Goal: Task Accomplishment & Management: Complete application form

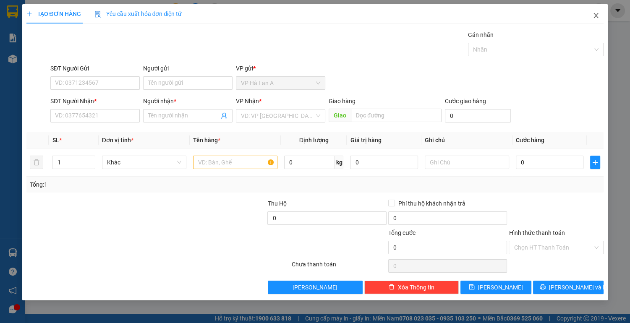
click at [594, 15] on icon "close" at bounding box center [596, 15] width 7 height 7
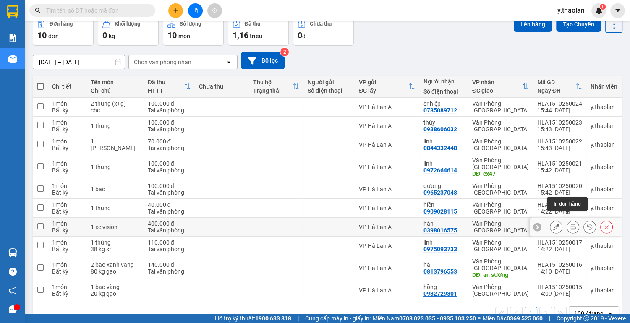
scroll to position [55, 0]
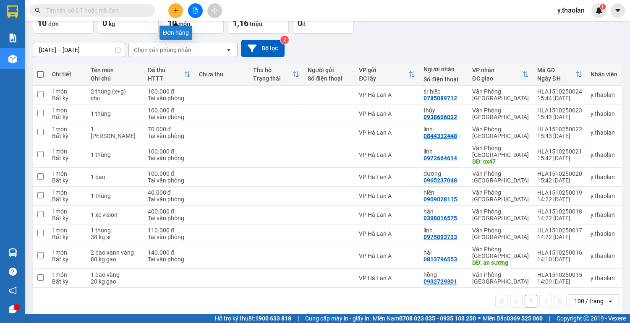
click at [174, 8] on icon "plus" at bounding box center [176, 11] width 6 height 6
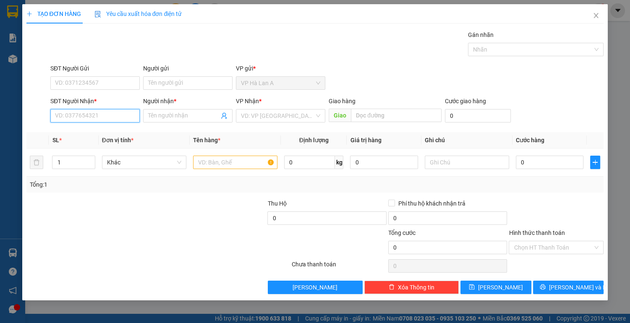
click at [68, 121] on input "SĐT Người Nhận *" at bounding box center [94, 115] width 89 height 13
type input "0988713017"
drag, startPoint x: 72, startPoint y: 134, endPoint x: 105, endPoint y: 137, distance: 33.3
click at [72, 134] on div "0988713017 - trân" at bounding box center [94, 132] width 79 height 9
type input "trân"
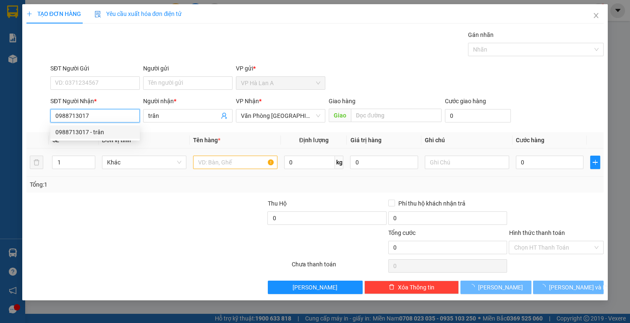
type input "0988713017"
click at [206, 158] on input "text" at bounding box center [235, 162] width 84 height 13
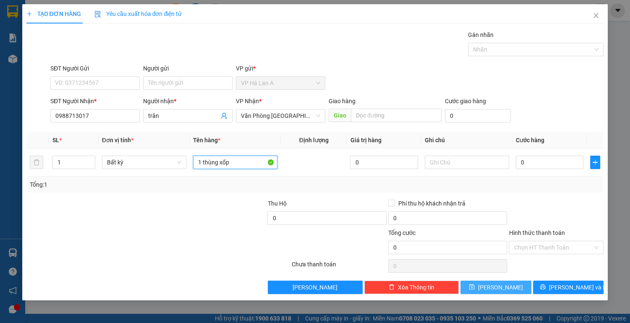
type input "1 thùng xốp"
click at [505, 284] on span "[PERSON_NAME]" at bounding box center [500, 287] width 45 height 9
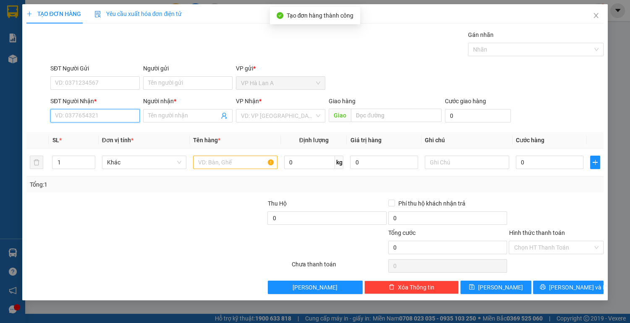
click at [87, 118] on input "SĐT Người Nhận *" at bounding box center [94, 115] width 89 height 13
click at [64, 112] on input "09785253" at bounding box center [94, 115] width 89 height 13
click at [69, 113] on input "097385253" at bounding box center [94, 115] width 89 height 13
click at [71, 112] on input "097385253" at bounding box center [94, 115] width 89 height 13
type input "0973705253"
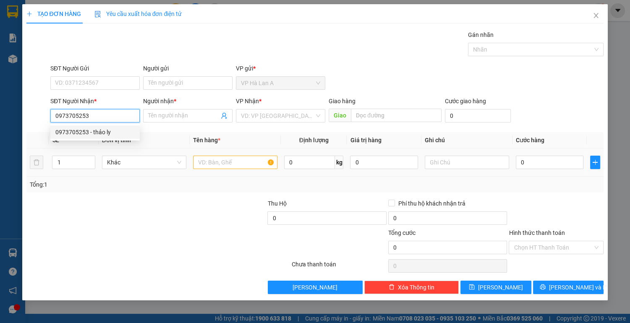
drag, startPoint x: 97, startPoint y: 128, endPoint x: 208, endPoint y: 155, distance: 114.0
click at [98, 129] on div "0973705253 - thảo ly" at bounding box center [94, 132] width 79 height 9
type input "thảo ly"
type input "0973705253"
click at [242, 162] on input "text" at bounding box center [235, 162] width 84 height 13
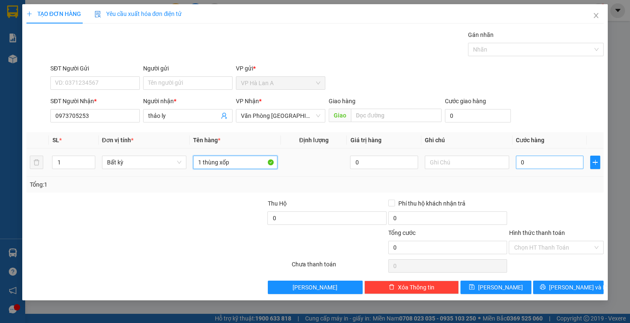
type input "1 thùng xốp"
click at [537, 165] on input "0" at bounding box center [550, 162] width 68 height 13
type input "5"
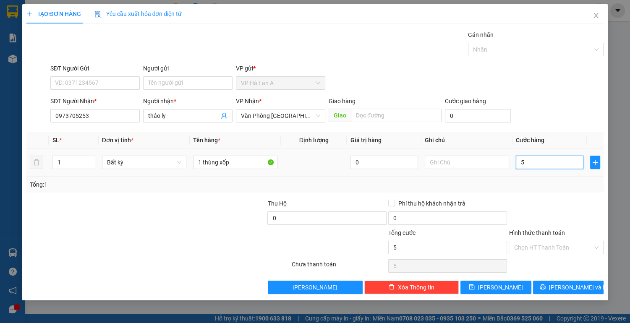
type input "50"
type input "50.000"
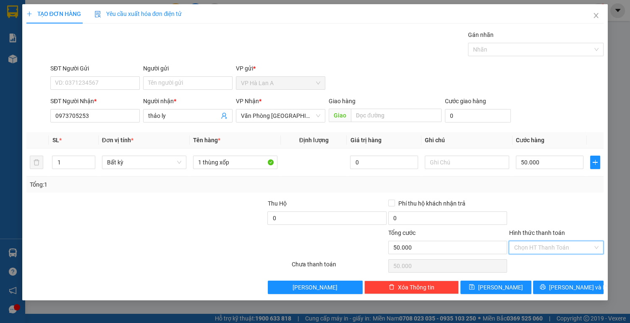
click at [536, 251] on input "Hình thức thanh toán" at bounding box center [553, 248] width 79 height 13
drag, startPoint x: 538, startPoint y: 260, endPoint x: 540, endPoint y: 268, distance: 7.7
click at [539, 263] on div "Tại văn phòng" at bounding box center [556, 263] width 85 height 9
type input "0"
click at [511, 297] on div "TẠO ĐƠN HÀNG Yêu cầu xuất hóa đơn điện tử Transit Pickup Surcharge Ids Transit …" at bounding box center [315, 152] width 586 height 297
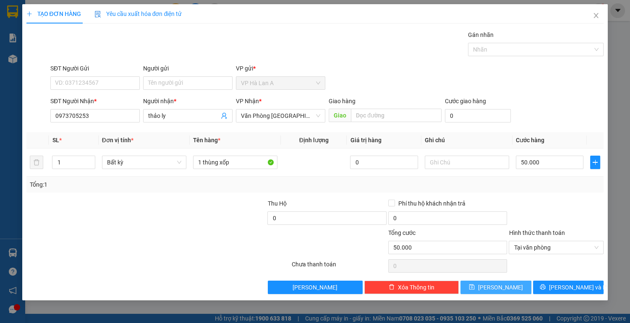
click at [511, 286] on button "[PERSON_NAME]" at bounding box center [496, 287] width 71 height 13
type input "0"
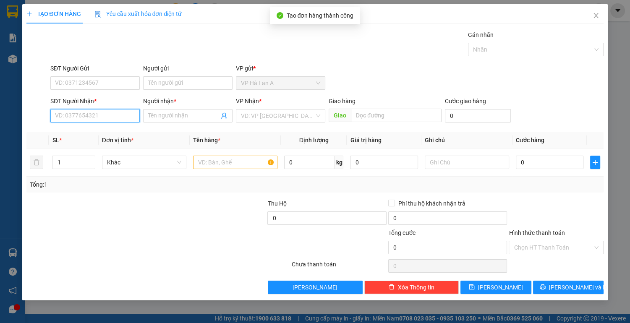
click at [84, 117] on input "SĐT Người Nhận *" at bounding box center [94, 115] width 89 height 13
click at [63, 117] on input "SĐT Người Nhận *" at bounding box center [94, 115] width 89 height 13
click at [98, 112] on input "0772495" at bounding box center [94, 115] width 89 height 13
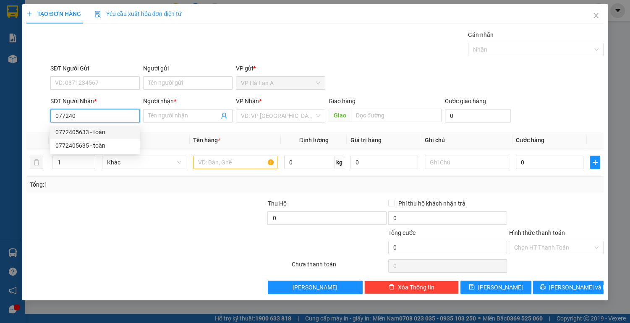
click at [83, 131] on div "0772405633 - toàn" at bounding box center [94, 132] width 79 height 9
type input "0772405633"
type input "toàn"
type input "0772405633"
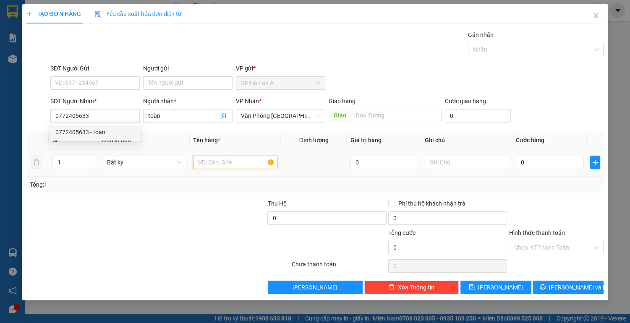
click at [223, 161] on input "text" at bounding box center [235, 162] width 84 height 13
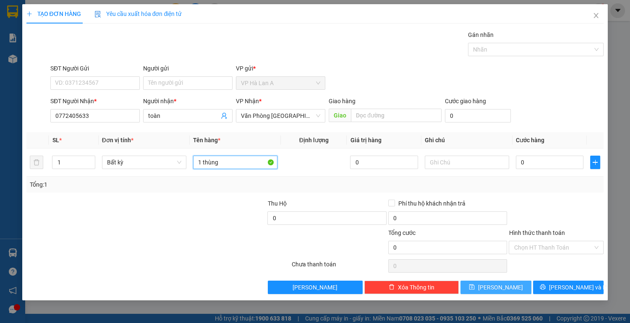
type input "1 thùng"
click at [495, 286] on button "[PERSON_NAME]" at bounding box center [496, 287] width 71 height 13
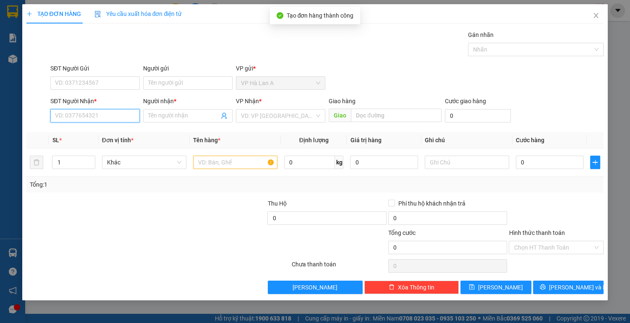
click at [98, 110] on input "SĐT Người Nhận *" at bounding box center [94, 115] width 89 height 13
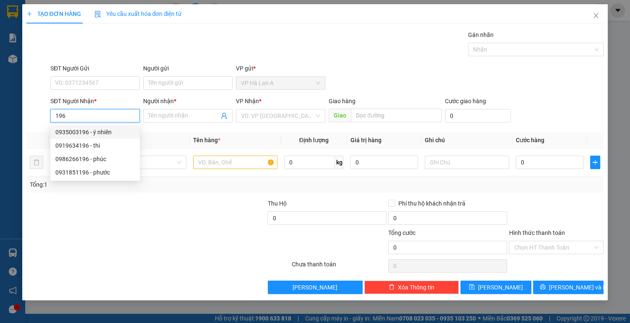
click at [105, 132] on div "0935003196 - ý nhiên" at bounding box center [94, 132] width 79 height 9
type input "0935003196"
type input "ý nhiên"
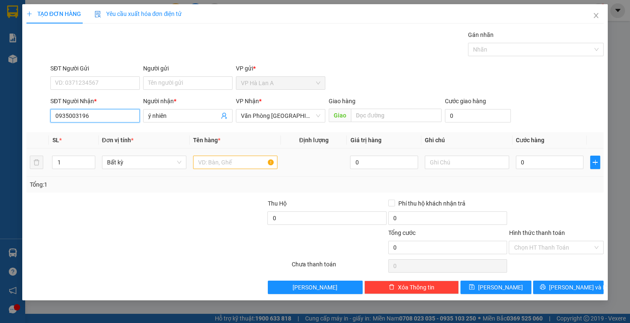
type input "0935003196"
click at [238, 161] on input "text" at bounding box center [235, 162] width 84 height 13
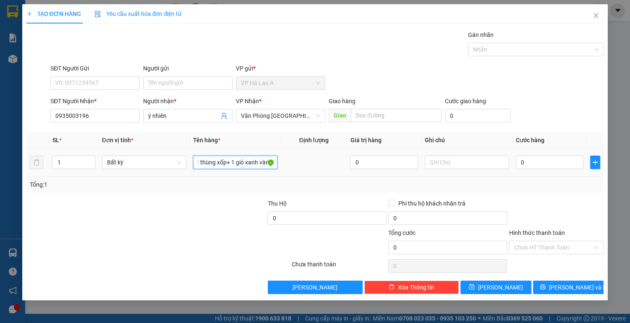
scroll to position [0, 3]
type input "2 thùng xốp+ 1 giỏ xanh vàng"
click at [465, 164] on input "text" at bounding box center [467, 162] width 84 height 13
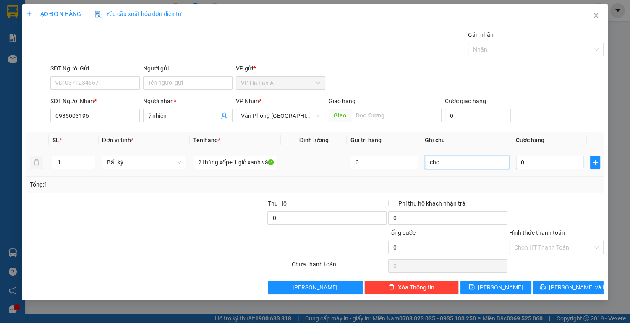
type input "chc"
click at [532, 158] on input "0" at bounding box center [550, 162] width 68 height 13
type input "1"
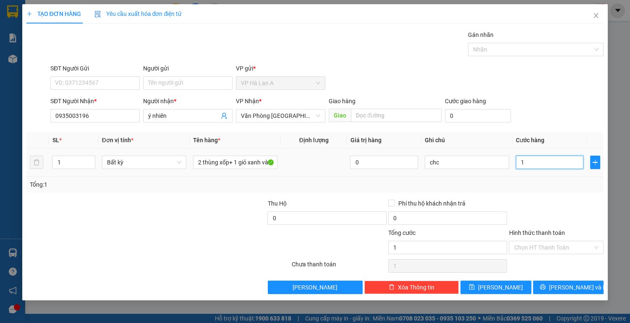
type input "10"
type input "100"
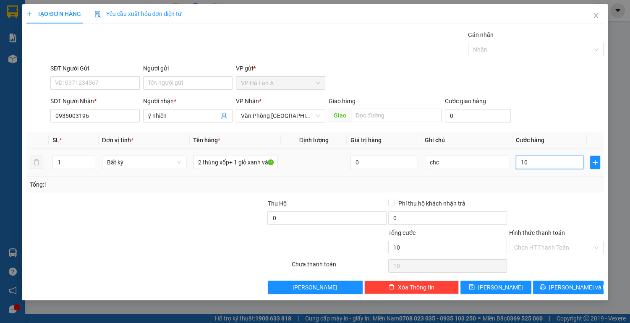
type input "100"
type input "100.000"
drag, startPoint x: 549, startPoint y: 249, endPoint x: 551, endPoint y: 263, distance: 14.8
click at [550, 249] on input "Hình thức thanh toán" at bounding box center [553, 248] width 79 height 13
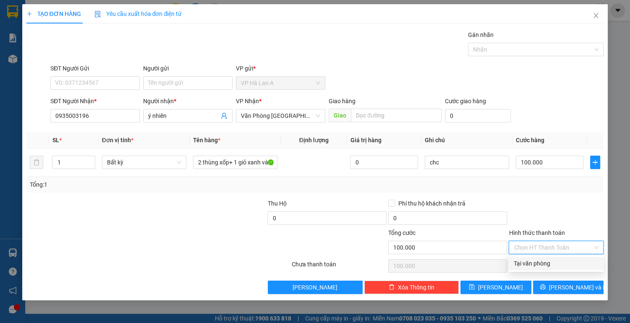
drag, startPoint x: 553, startPoint y: 265, endPoint x: 522, endPoint y: 289, distance: 38.9
click at [553, 266] on div "Tại văn phòng" at bounding box center [556, 263] width 85 height 9
type input "0"
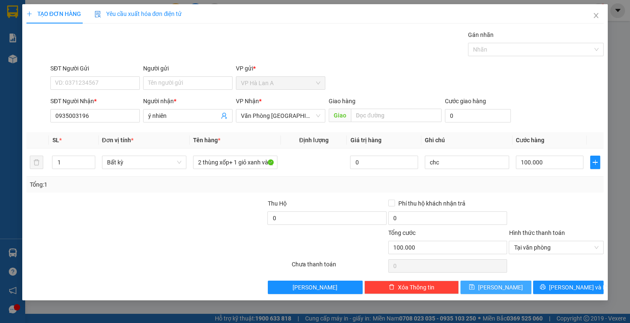
click at [501, 286] on span "[PERSON_NAME]" at bounding box center [500, 287] width 45 height 9
type input "0"
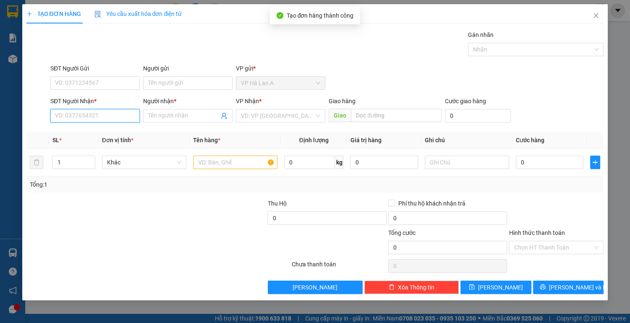
click at [115, 116] on input "SĐT Người Nhận *" at bounding box center [94, 115] width 89 height 13
type input "0775424242"
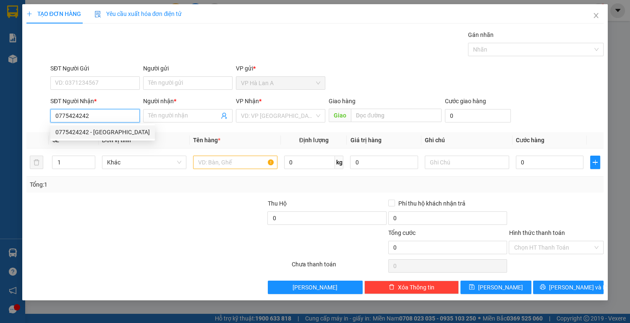
click at [102, 129] on div "0775424242 - [GEOGRAPHIC_DATA]" at bounding box center [102, 132] width 95 height 9
type input "đức"
type input "0775424242"
click at [245, 165] on input "text" at bounding box center [235, 162] width 84 height 13
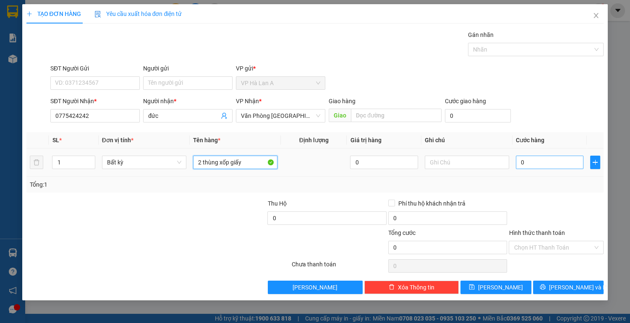
type input "2 thùng xốp giấy"
click at [571, 164] on input "0" at bounding box center [550, 162] width 68 height 13
type input "7"
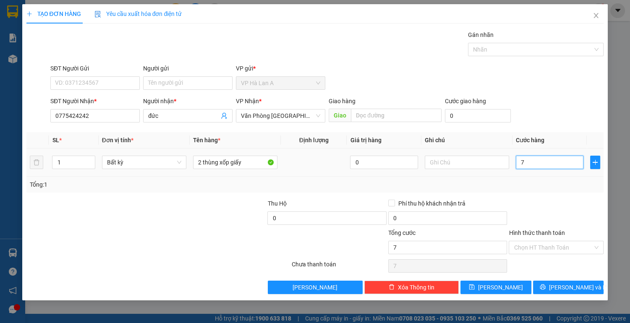
type input "70"
type input "70.000"
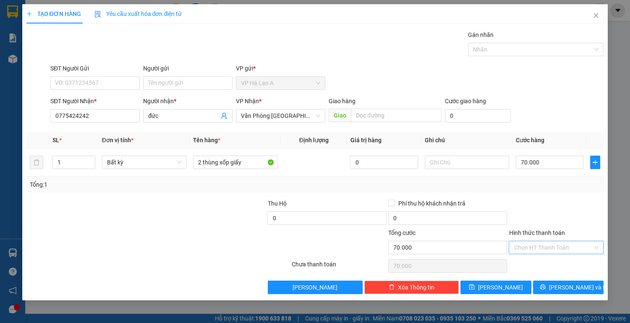
click at [565, 250] on input "Hình thức thanh toán" at bounding box center [553, 248] width 79 height 13
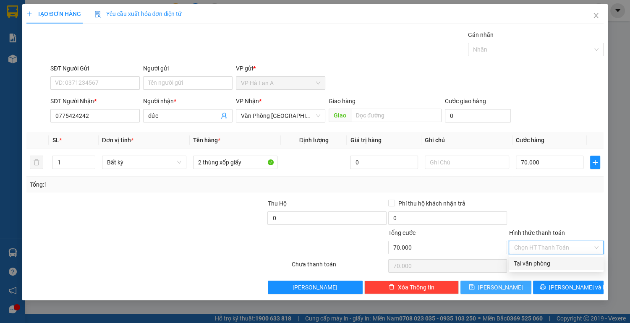
drag, startPoint x: 559, startPoint y: 267, endPoint x: 524, endPoint y: 284, distance: 39.1
click at [557, 268] on div "Tại văn phòng" at bounding box center [556, 263] width 85 height 9
type input "0"
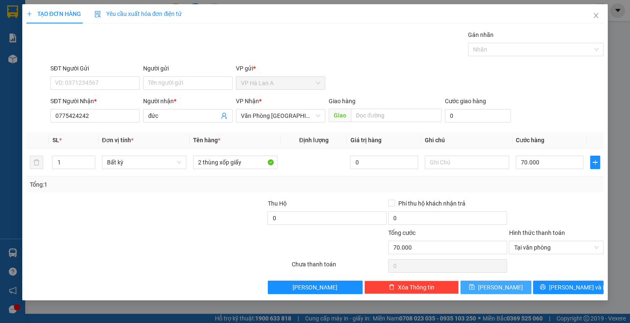
drag, startPoint x: 507, startPoint y: 289, endPoint x: 325, endPoint y: 227, distance: 193.1
click at [507, 289] on button "[PERSON_NAME]" at bounding box center [496, 287] width 71 height 13
type input "0"
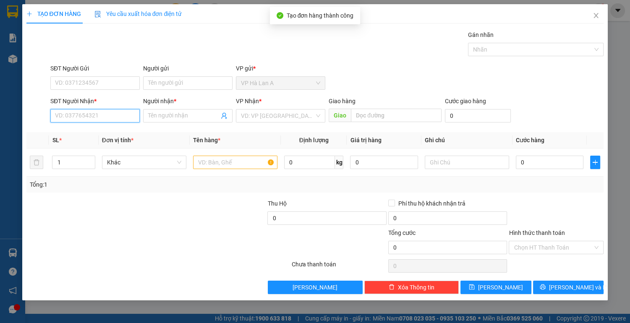
click at [104, 113] on input "SĐT Người Nhận *" at bounding box center [94, 115] width 89 height 13
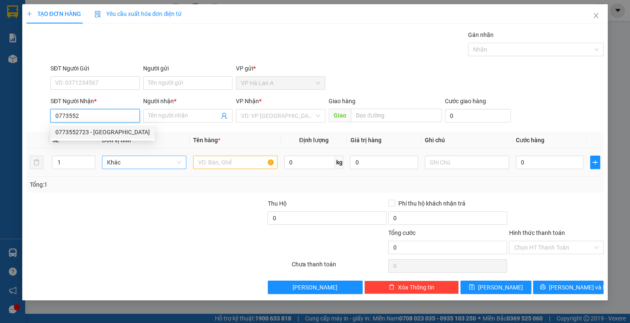
drag, startPoint x: 99, startPoint y: 129, endPoint x: 169, endPoint y: 158, distance: 75.6
click at [100, 130] on div "0773552723 - [GEOGRAPHIC_DATA]" at bounding box center [102, 132] width 95 height 9
type input "0773552723"
type input "bé anh"
type input "0773552723"
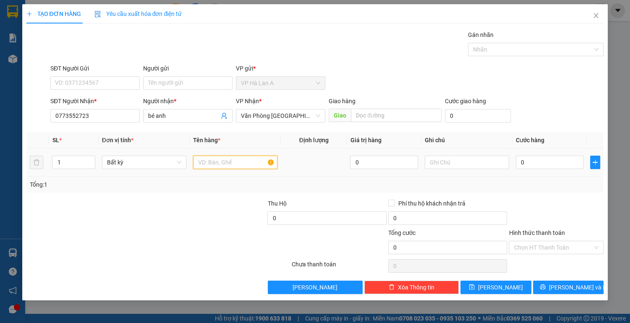
click at [223, 163] on input "text" at bounding box center [235, 162] width 84 height 13
type input "1 thùng"
click at [505, 288] on span "[PERSON_NAME]" at bounding box center [500, 287] width 45 height 9
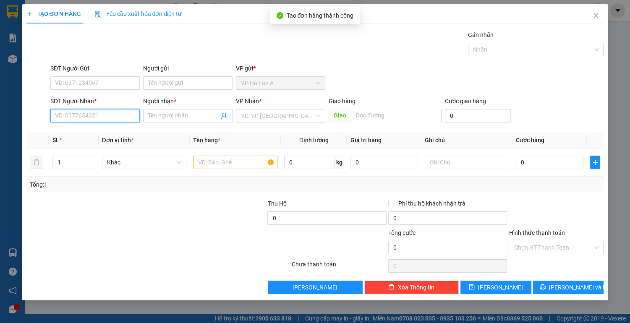
click at [87, 116] on input "SĐT Người Nhận *" at bounding box center [94, 115] width 89 height 13
click at [106, 127] on div "0962478347 - nam" at bounding box center [94, 132] width 89 height 13
type input "0962478347"
type input "nam"
type input "0962478347"
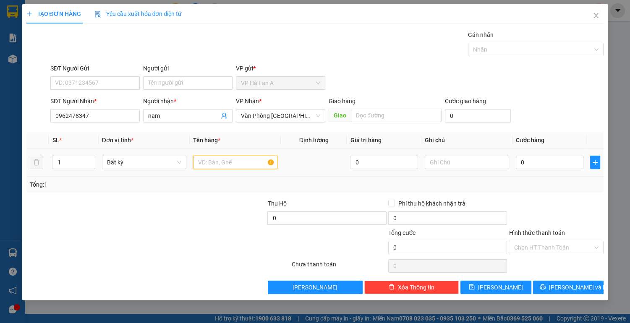
click at [224, 163] on input "text" at bounding box center [235, 162] width 84 height 13
type input "1 thùng giấy"
click at [532, 160] on input "0" at bounding box center [550, 162] width 68 height 13
type input "4"
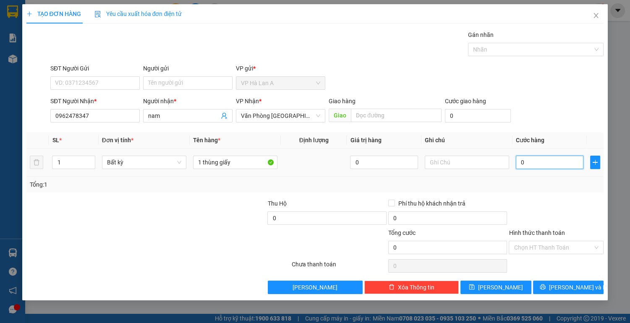
type input "4"
type input "40"
type input "40.000"
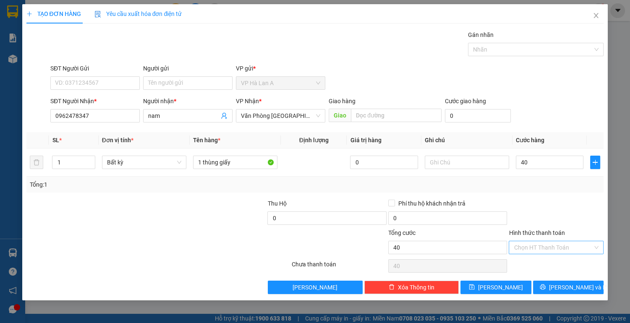
type input "40.000"
drag, startPoint x: 535, startPoint y: 247, endPoint x: 533, endPoint y: 266, distance: 18.5
click at [535, 249] on input "Hình thức thanh toán" at bounding box center [553, 248] width 79 height 13
click at [533, 266] on div "Tại văn phòng" at bounding box center [556, 263] width 85 height 9
type input "0"
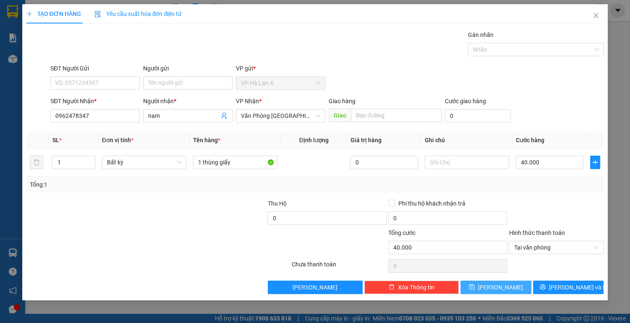
drag, startPoint x: 517, startPoint y: 284, endPoint x: 486, endPoint y: 282, distance: 31.5
click at [517, 284] on button "[PERSON_NAME]" at bounding box center [496, 287] width 71 height 13
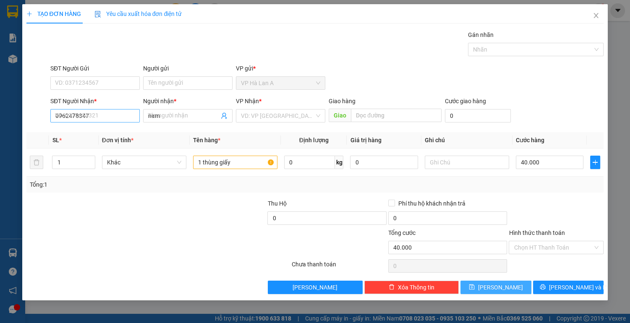
type input "0"
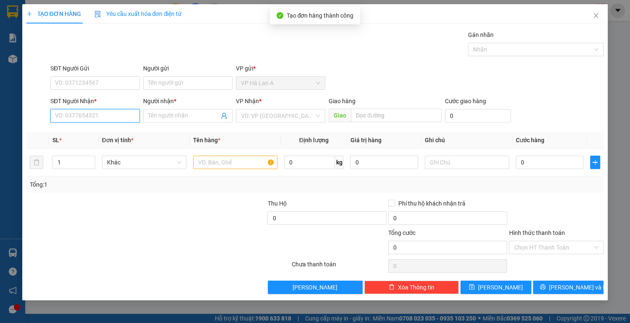
click at [105, 121] on input "SĐT Người Nhận *" at bounding box center [94, 115] width 89 height 13
type input "0925097761"
drag, startPoint x: 103, startPoint y: 134, endPoint x: 144, endPoint y: 136, distance: 41.2
click at [104, 134] on div "0925097761 - lưu" at bounding box center [94, 132] width 79 height 9
type input "lưu"
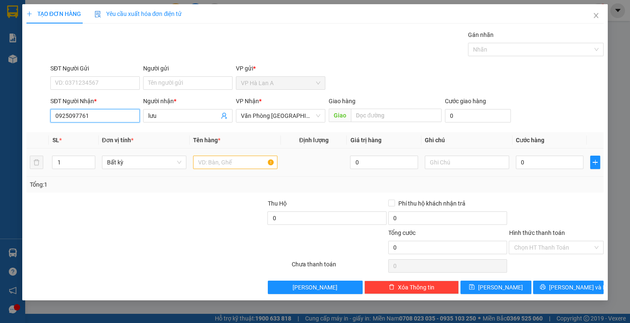
type input "0925097761"
click at [236, 163] on input "text" at bounding box center [235, 162] width 84 height 13
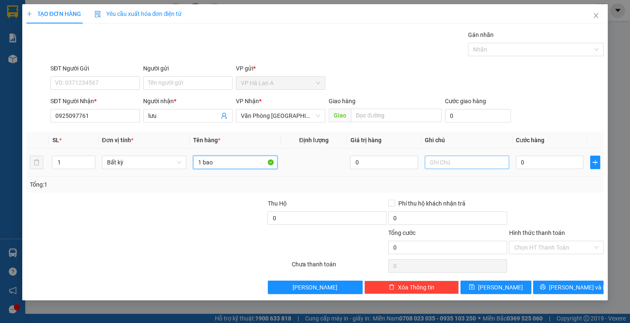
type input "1 bao"
click at [446, 158] on input "text" at bounding box center [467, 162] width 84 height 13
type input "28 kg"
click at [498, 276] on div "Transit Pickup Surcharge Ids Transit Deliver Surcharge Ids Transit Deliver Surc…" at bounding box center [315, 162] width 578 height 264
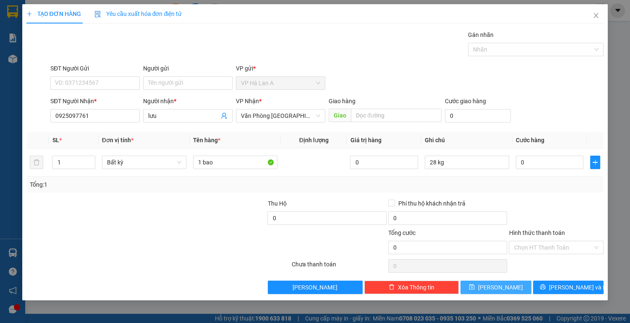
click at [475, 287] on icon "save" at bounding box center [472, 287] width 6 height 6
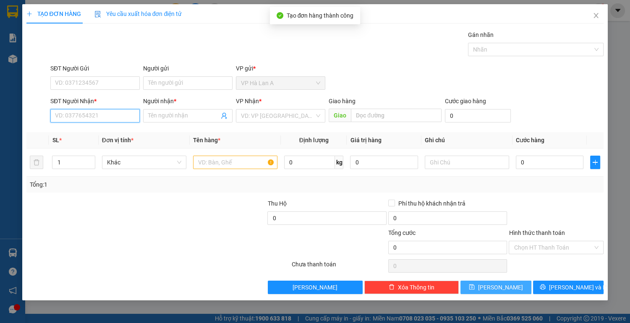
click at [121, 115] on input "SĐT Người Nhận *" at bounding box center [94, 115] width 89 height 13
type input "0522000208"
click at [102, 131] on div "0522000208 - diệu" at bounding box center [94, 132] width 79 height 9
type input "diệu"
type input "0522000208"
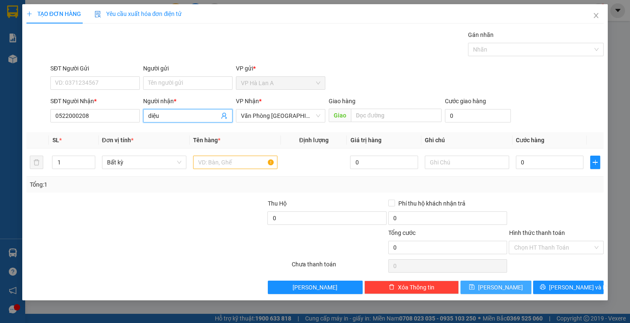
drag, startPoint x: 146, startPoint y: 124, endPoint x: 137, endPoint y: 123, distance: 9.0
click at [136, 123] on div "SĐT Người Nhận * 0522000208 Người nhận * diệu diệu VP Nhận * Văn Phòng [GEOGRAP…" at bounding box center [327, 111] width 557 height 29
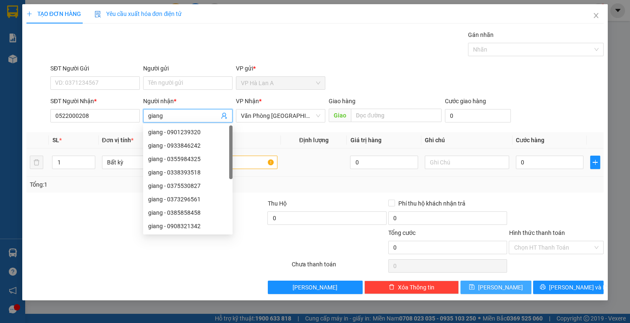
type input "giang"
click at [249, 161] on input "text" at bounding box center [235, 162] width 84 height 13
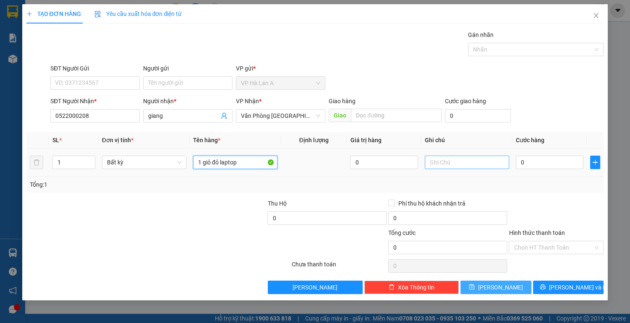
type input "1 giỏ đỏ laptop"
click at [443, 164] on input "text" at bounding box center [467, 162] width 84 height 13
type input "chc"
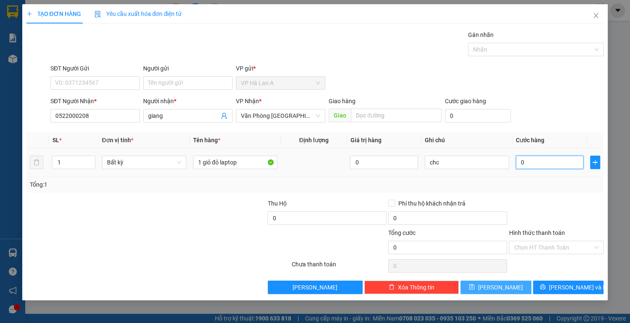
click at [535, 163] on input "0" at bounding box center [550, 162] width 68 height 13
type input "4"
type input "0"
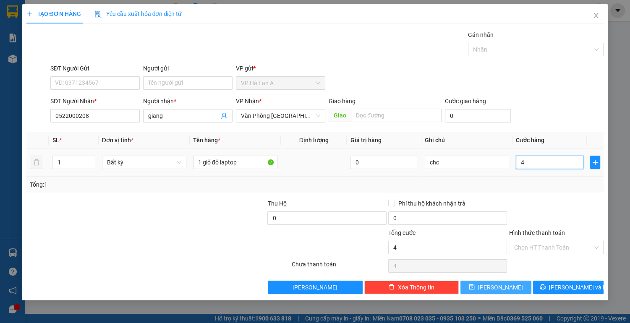
type input "0"
type input "01"
type input "1"
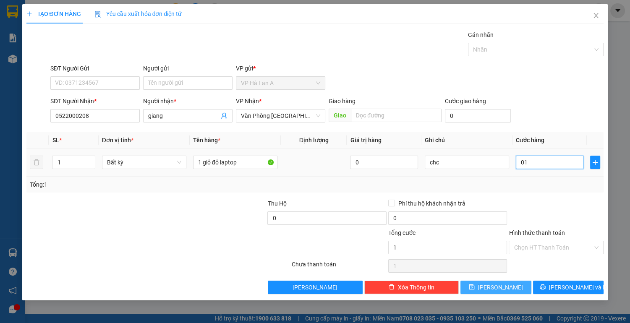
type input "010"
type input "10"
type input "0.100"
type input "100"
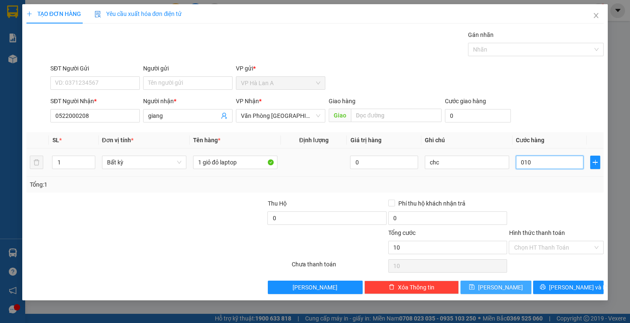
type input "100"
type input "010"
type input "10"
type input "0"
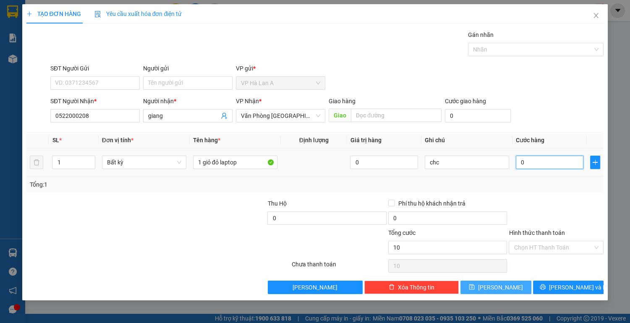
type input "0"
click at [520, 164] on input "0" at bounding box center [550, 162] width 68 height 13
type input "10"
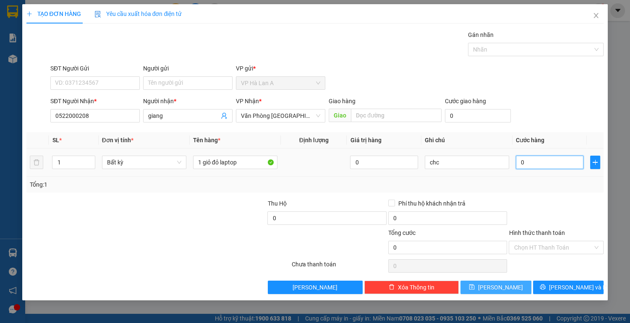
type input "10"
type input "100"
type input "100.000"
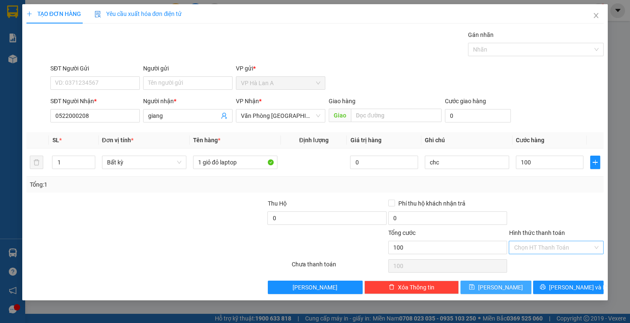
type input "100.000"
click at [535, 249] on input "Hình thức thanh toán" at bounding box center [553, 248] width 79 height 13
drag, startPoint x: 537, startPoint y: 263, endPoint x: 528, endPoint y: 286, distance: 24.5
click at [536, 267] on div "Tại văn phòng" at bounding box center [556, 263] width 85 height 9
type input "0"
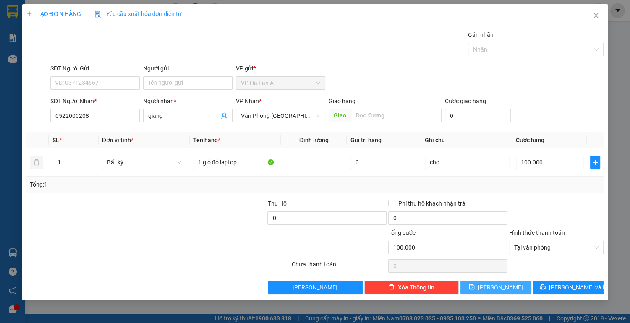
click at [524, 289] on button "[PERSON_NAME]" at bounding box center [496, 287] width 71 height 13
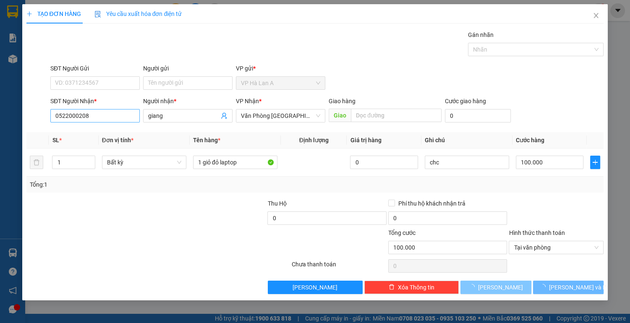
type input "0"
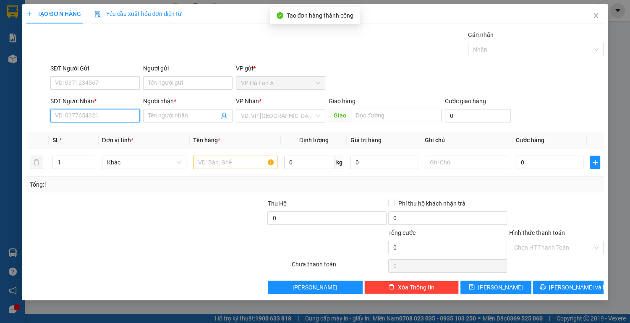
click at [108, 113] on input "SĐT Người Nhận *" at bounding box center [94, 115] width 89 height 13
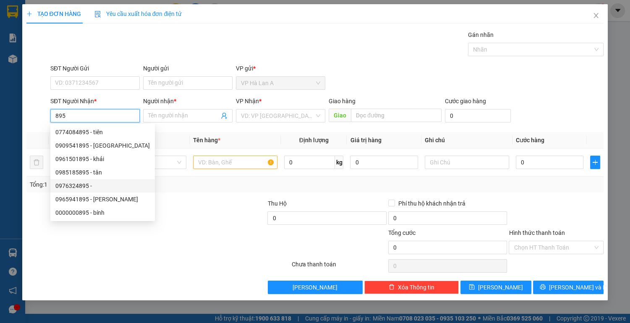
click at [99, 186] on div "0976324895 -" at bounding box center [102, 185] width 95 height 9
type input "0976324895"
type input "[PERSON_NAME]"
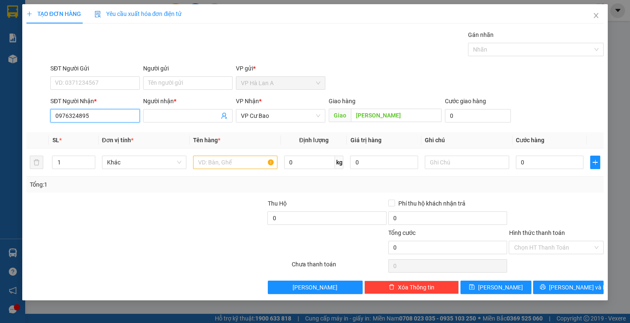
click at [110, 115] on input "0976324895" at bounding box center [94, 115] width 89 height 13
type input "0"
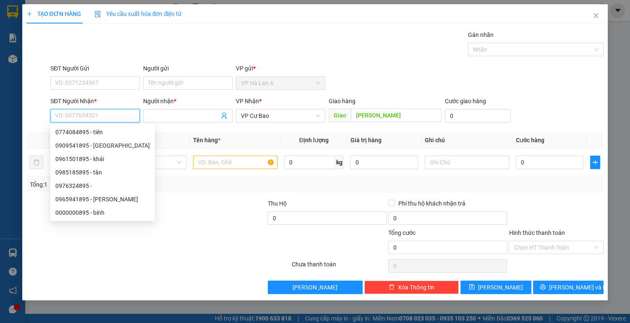
type input "0"
type input "8"
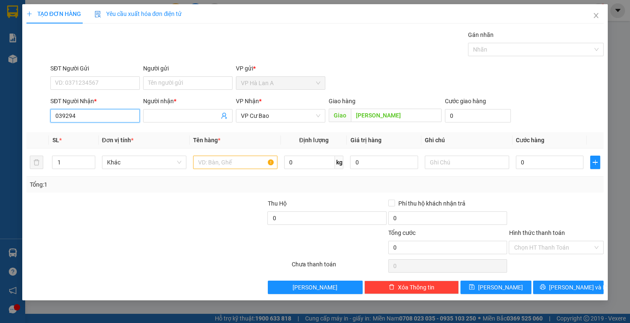
click at [100, 118] on input "039294" at bounding box center [94, 115] width 89 height 13
click at [100, 134] on div "0392924895 - đào" at bounding box center [94, 132] width 79 height 9
type input "0392924895"
type input "đào"
type input "0392924895"
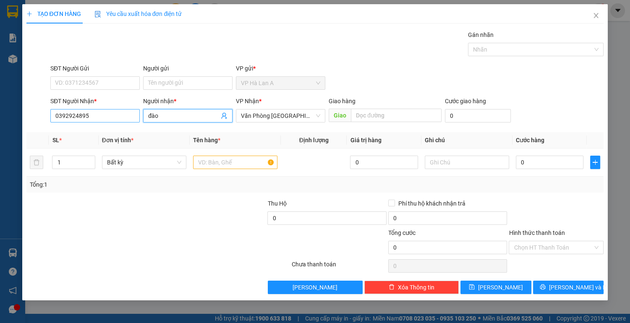
drag, startPoint x: 173, startPoint y: 116, endPoint x: 133, endPoint y: 120, distance: 41.0
click at [133, 120] on div "SĐT Người Nhận * 0392924895 Người nhận * đào đào VP Nhận * Văn Phòng [GEOGRAPHI…" at bounding box center [327, 111] width 557 height 29
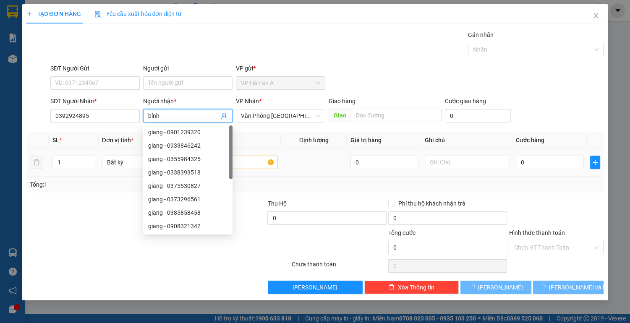
type input "bính"
click at [255, 161] on input "text" at bounding box center [235, 162] width 84 height 13
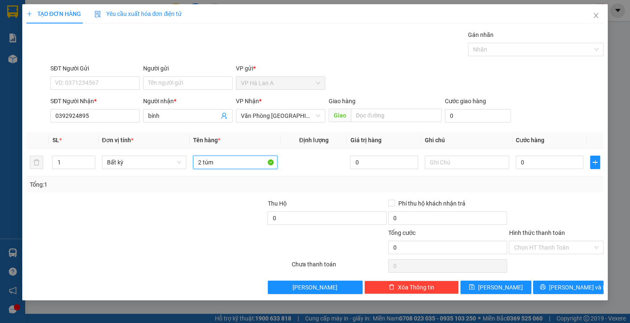
type input "2 túm"
click at [500, 275] on div "Transit Pickup Surcharge Ids Transit Deliver Surcharge Ids Transit Deliver Surc…" at bounding box center [315, 162] width 578 height 264
click at [501, 285] on span "[PERSON_NAME]" at bounding box center [500, 287] width 45 height 9
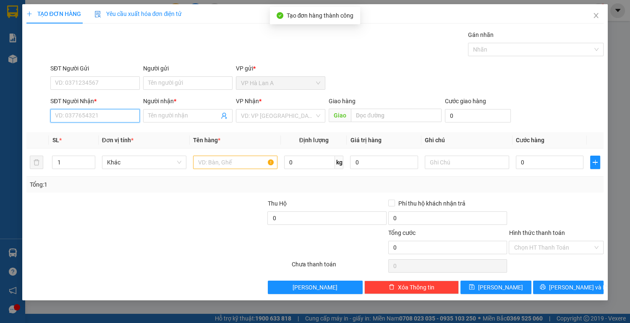
click at [89, 115] on input "SĐT Người Nhận *" at bounding box center [94, 115] width 89 height 13
type input "0908855744"
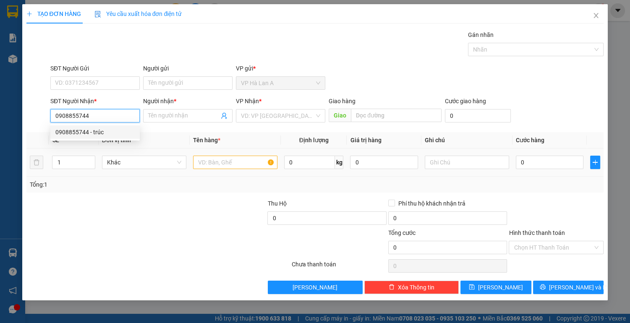
drag, startPoint x: 115, startPoint y: 126, endPoint x: 262, endPoint y: 156, distance: 150.4
click at [114, 131] on div "0908855744 - trúc" at bounding box center [94, 132] width 89 height 13
type input "trúc"
type input "0908855744"
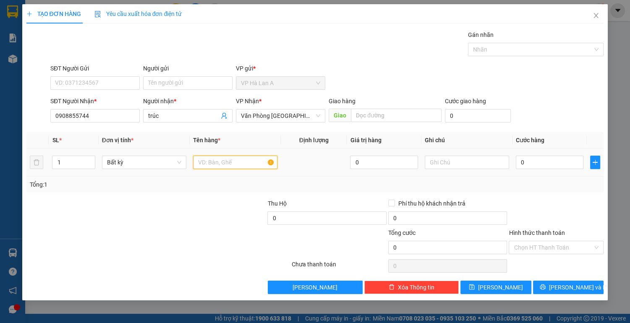
click at [262, 156] on input "text" at bounding box center [235, 162] width 84 height 13
type input "1 thùng xốp"
type input "4"
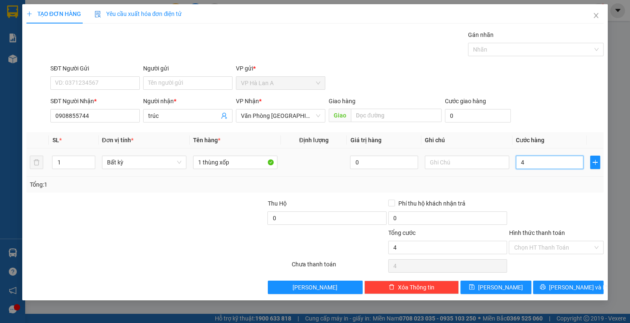
type input "40"
type input "40.000"
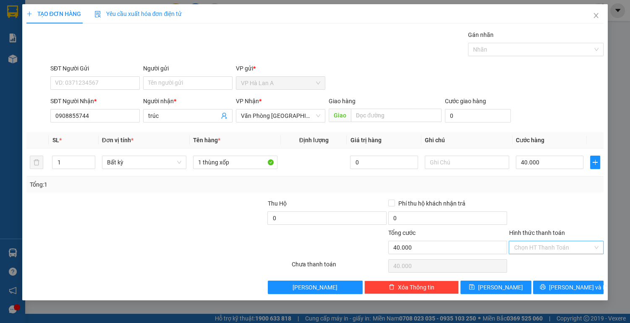
click at [555, 252] on input "Hình thức thanh toán" at bounding box center [553, 248] width 79 height 13
drag, startPoint x: 541, startPoint y: 265, endPoint x: 533, endPoint y: 276, distance: 13.1
click at [541, 266] on div "Tại văn phòng" at bounding box center [556, 263] width 85 height 9
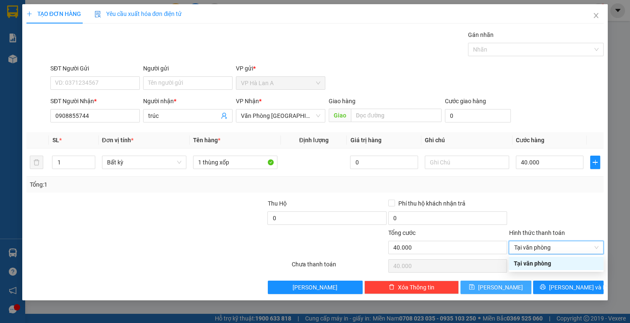
type input "0"
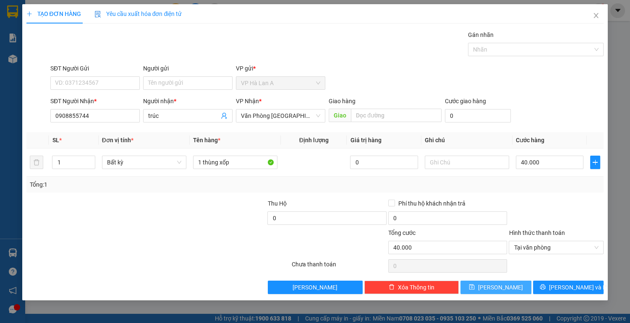
click at [506, 286] on button "[PERSON_NAME]" at bounding box center [496, 287] width 71 height 13
type input "0"
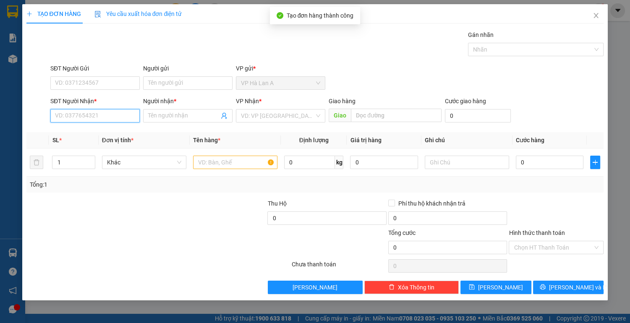
click at [83, 115] on input "SĐT Người Nhận *" at bounding box center [94, 115] width 89 height 13
click at [63, 116] on input "09123456789" at bounding box center [94, 115] width 89 height 13
type input "0123456789"
click at [99, 131] on div "0123456789 - cô thơ" at bounding box center [94, 132] width 79 height 9
type input "cô thơ"
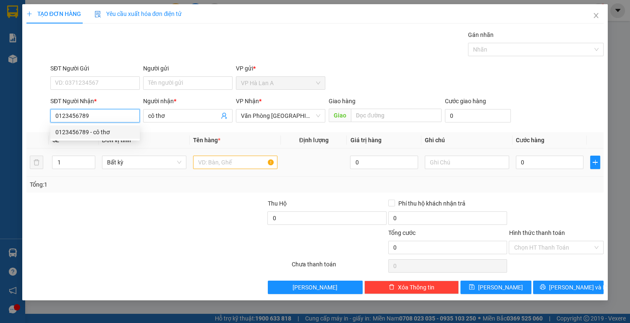
type input "0123456789"
click at [240, 158] on input "text" at bounding box center [235, 162] width 84 height 13
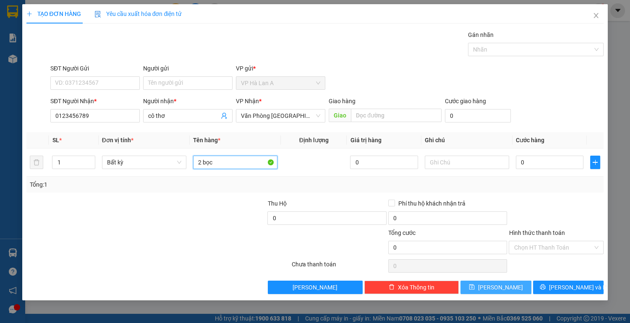
type input "2 bọc"
drag, startPoint x: 495, startPoint y: 291, endPoint x: 499, endPoint y: 288, distance: 5.7
click at [499, 288] on button "[PERSON_NAME]" at bounding box center [496, 287] width 71 height 13
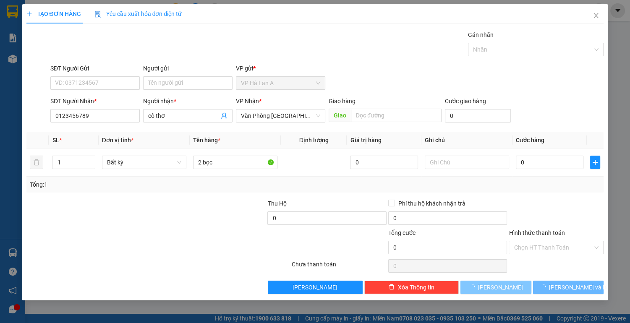
click at [499, 288] on span "[PERSON_NAME]" at bounding box center [500, 287] width 45 height 9
